Goal: Transaction & Acquisition: Purchase product/service

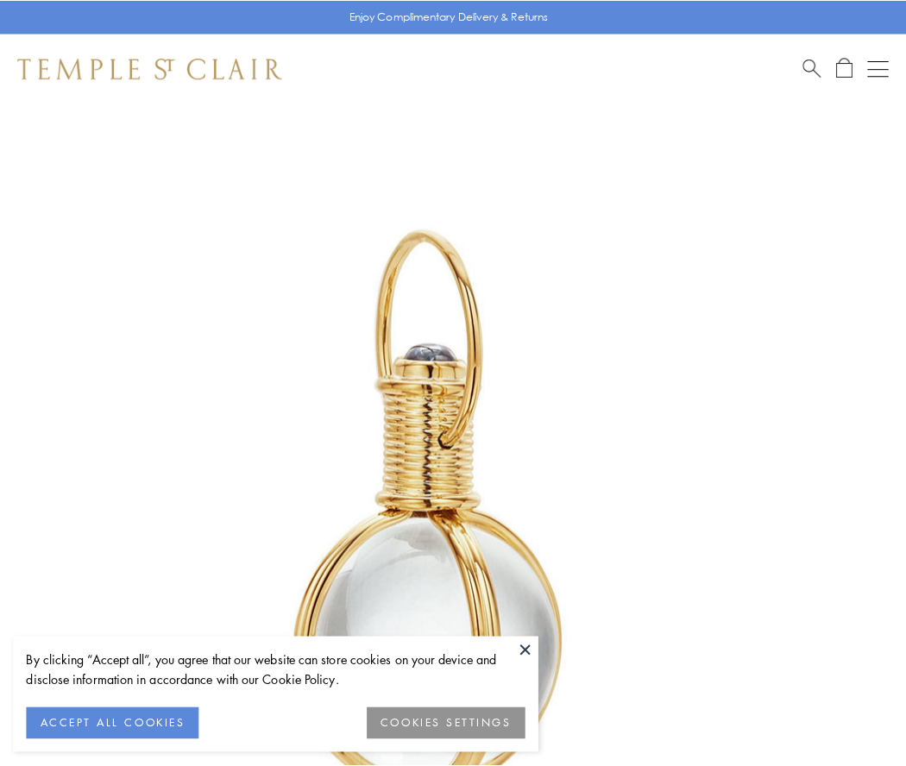
scroll to position [450, 0]
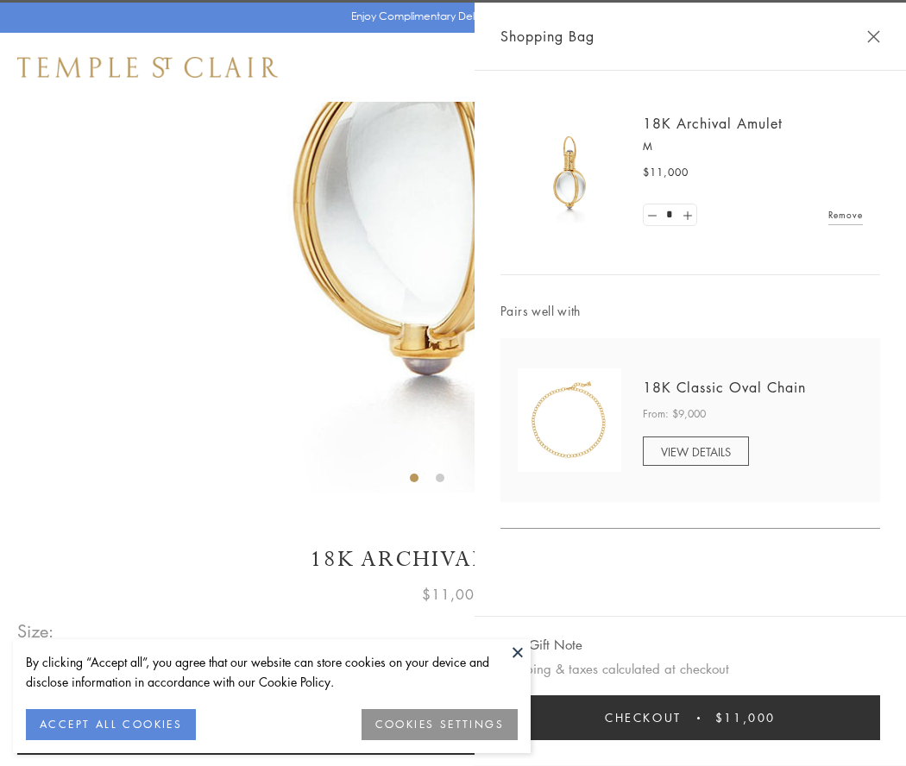
click at [690, 718] on button "Checkout $11,000" at bounding box center [689, 717] width 379 height 45
